Goal: Entertainment & Leisure: Consume media (video, audio)

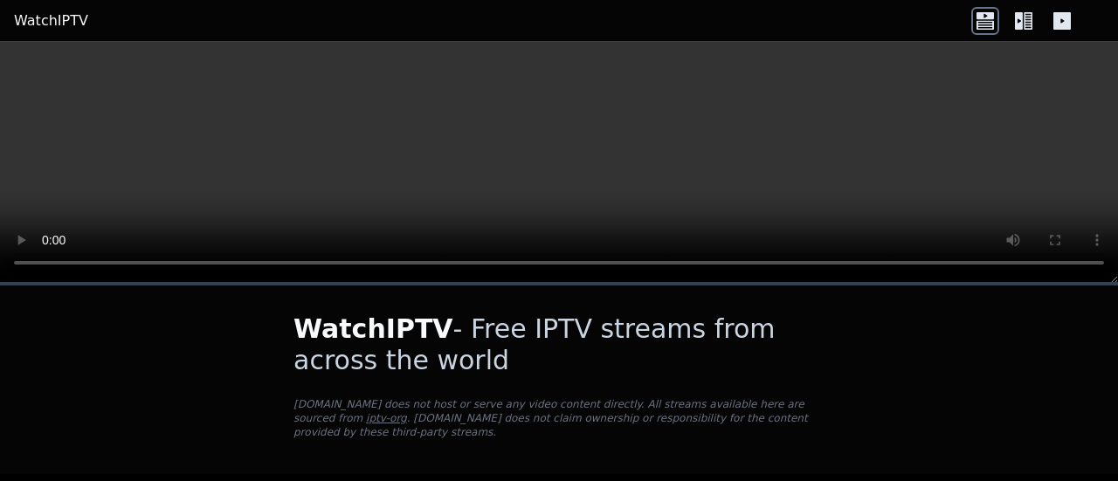
click at [974, 27] on icon at bounding box center [985, 21] width 28 height 28
click at [1017, 22] on icon at bounding box center [1024, 21] width 28 height 28
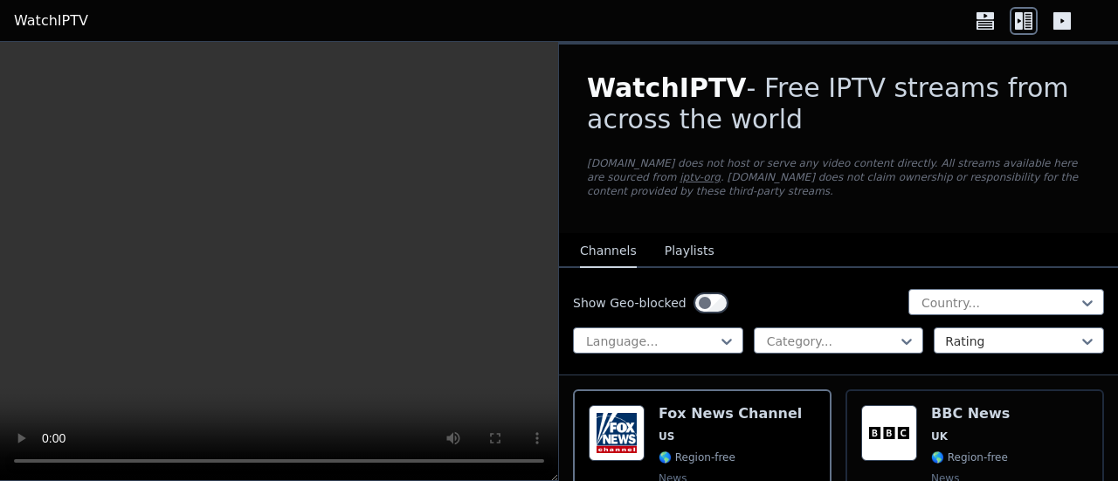
click at [1069, 19] on icon at bounding box center [1062, 20] width 17 height 17
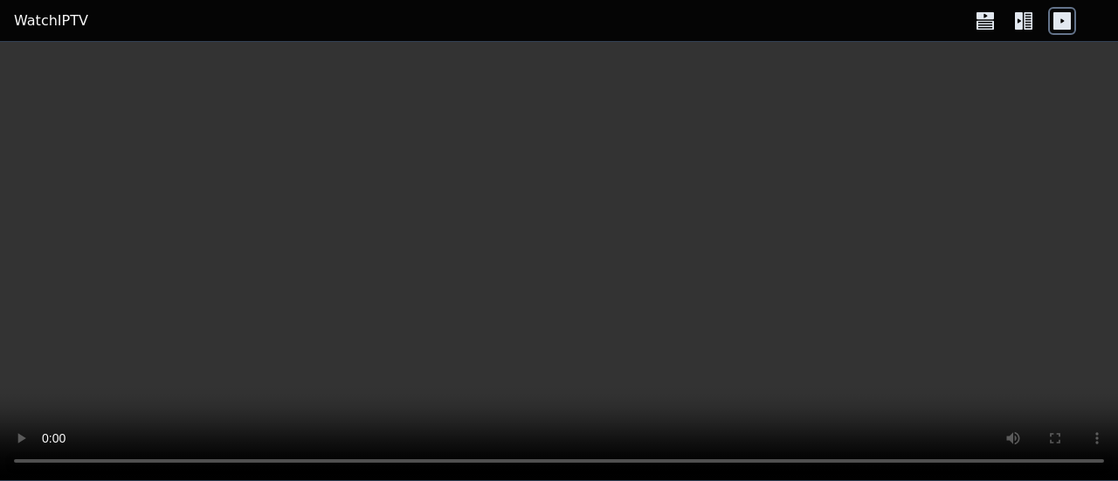
click at [1029, 23] on icon at bounding box center [1028, 20] width 9 height 17
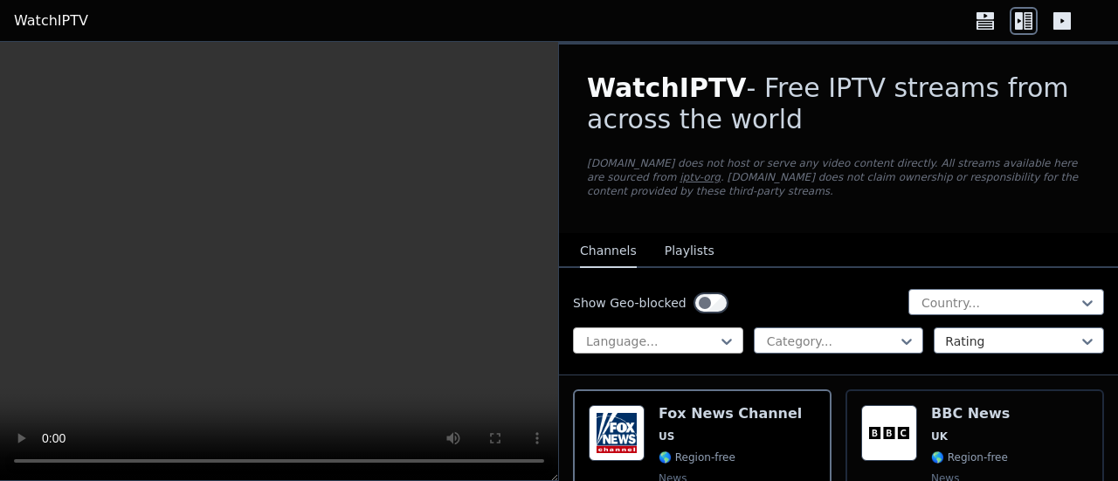
click at [693, 349] on div at bounding box center [651, 341] width 134 height 17
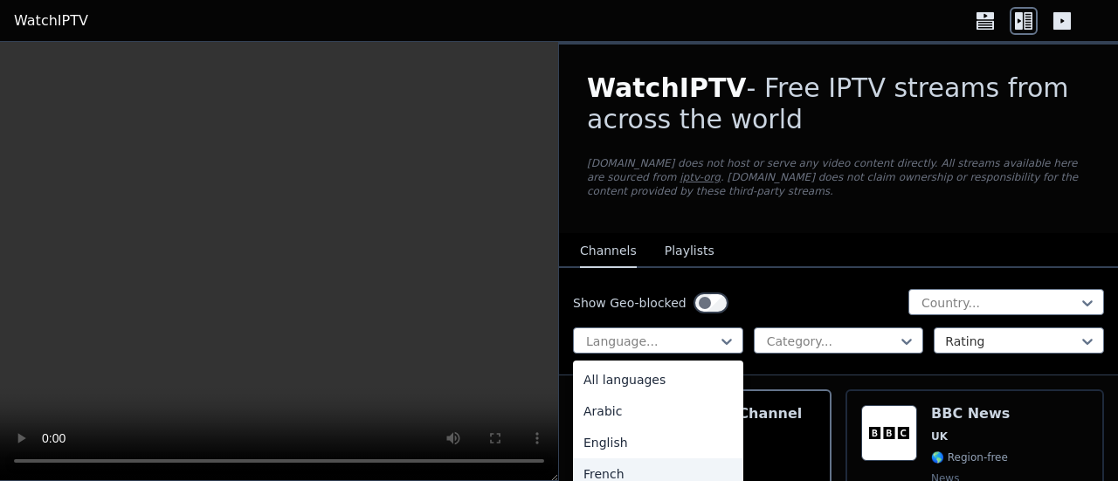
click at [604, 473] on div "French" at bounding box center [658, 474] width 170 height 31
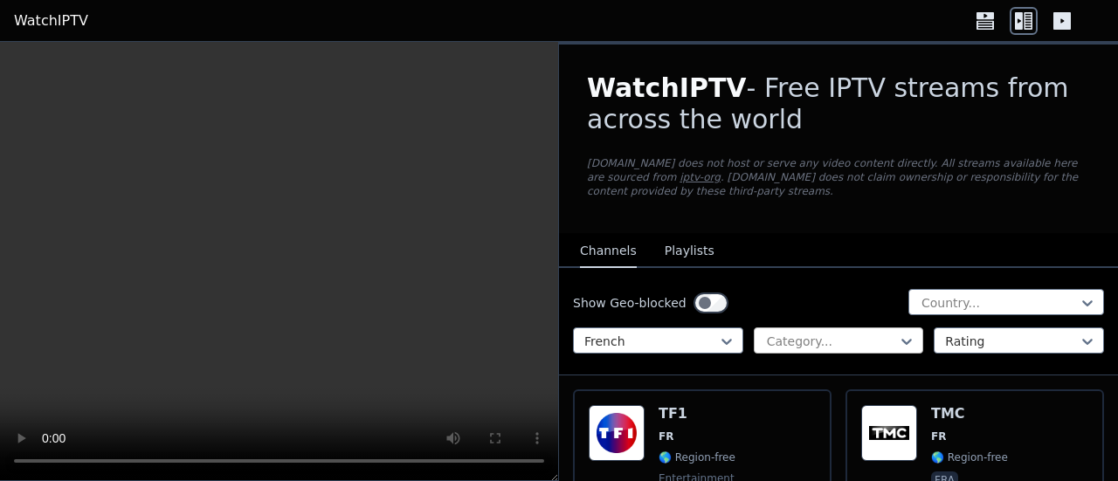
click at [788, 340] on div at bounding box center [832, 341] width 134 height 17
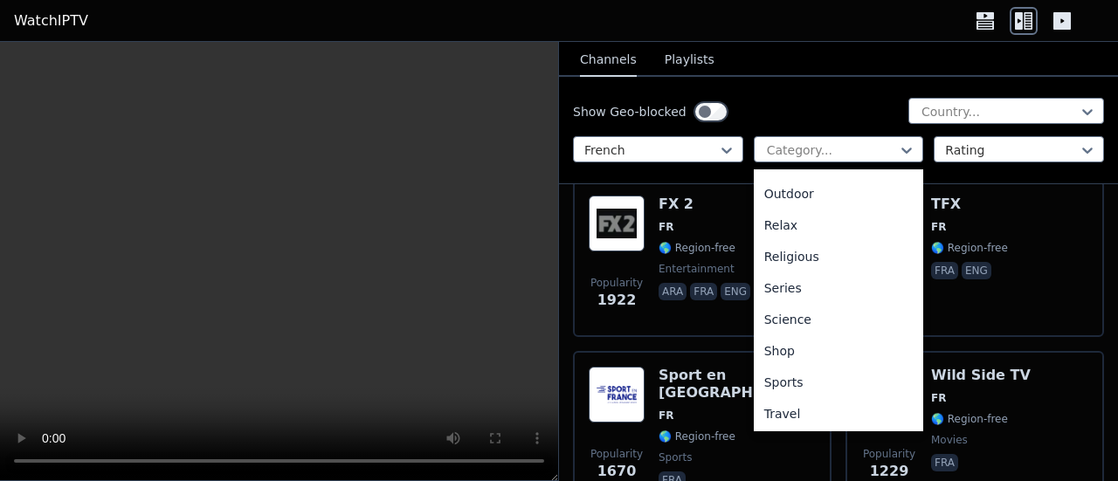
scroll to position [594, 0]
click at [819, 347] on div "Sports" at bounding box center [839, 349] width 170 height 31
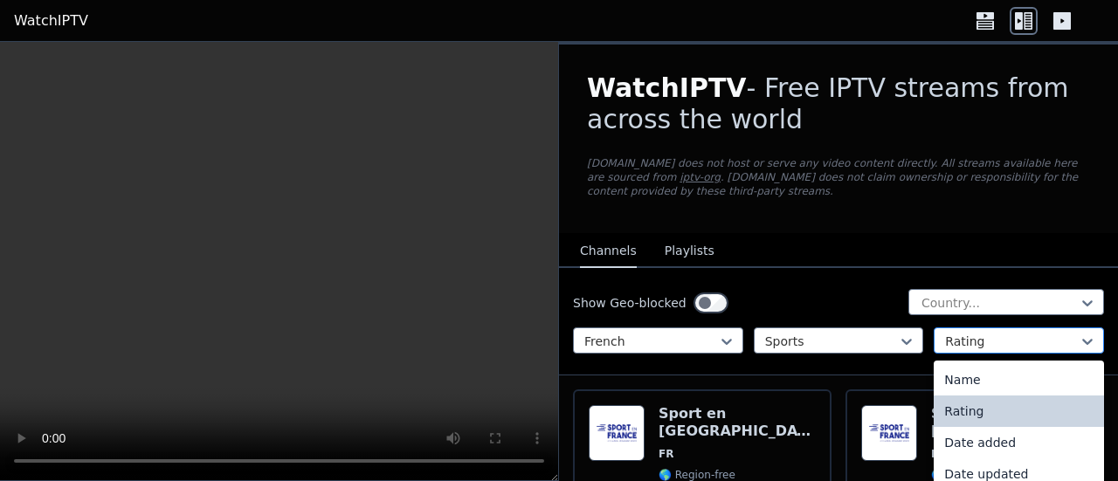
click at [950, 341] on div at bounding box center [1012, 341] width 134 height 17
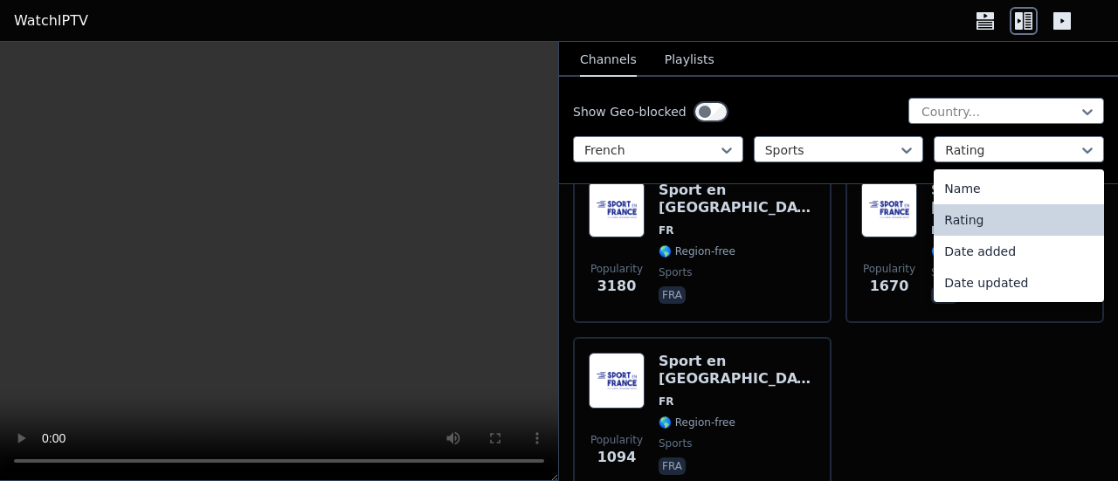
scroll to position [231, 0]
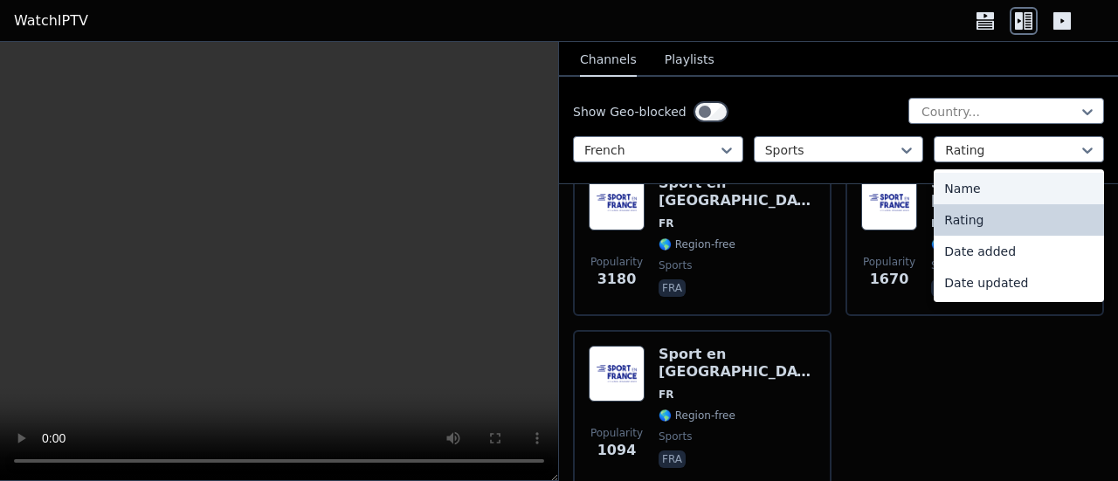
click at [969, 187] on div "Name" at bounding box center [1019, 188] width 170 height 31
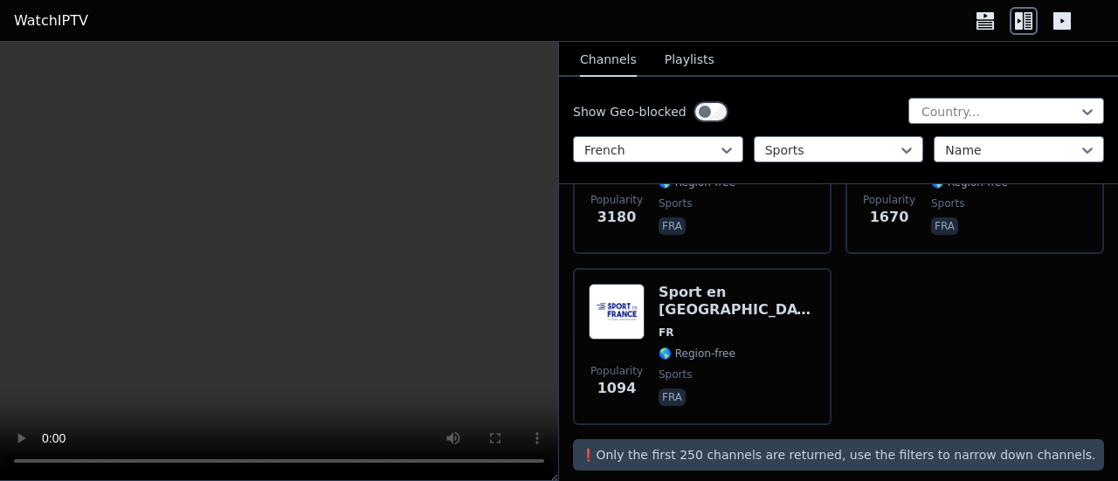
scroll to position [309, 0]
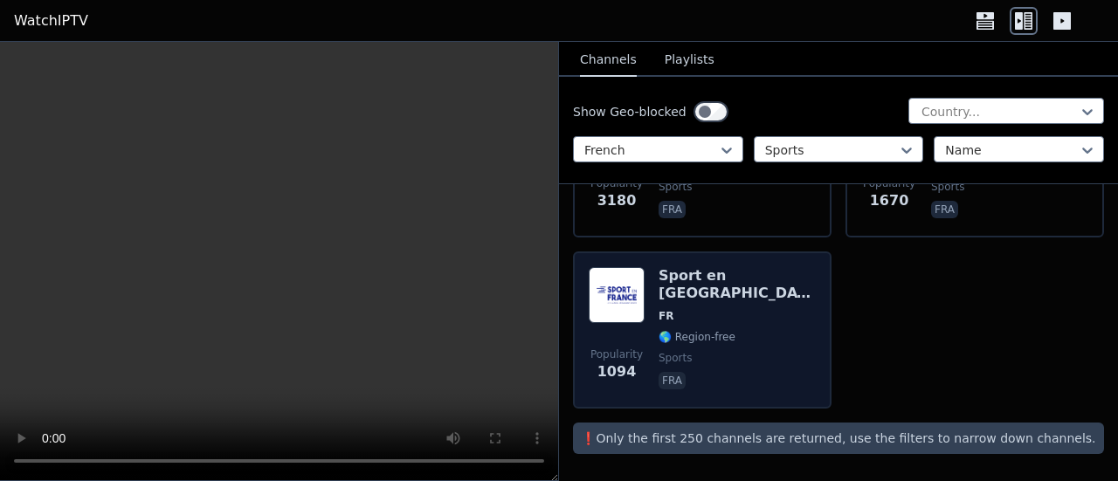
click at [730, 264] on div "Popularity 1094 Sport en [GEOGRAPHIC_DATA] FR 🌎 Region-free sports fra" at bounding box center [702, 330] width 259 height 157
